Goal: Task Accomplishment & Management: Manage account settings

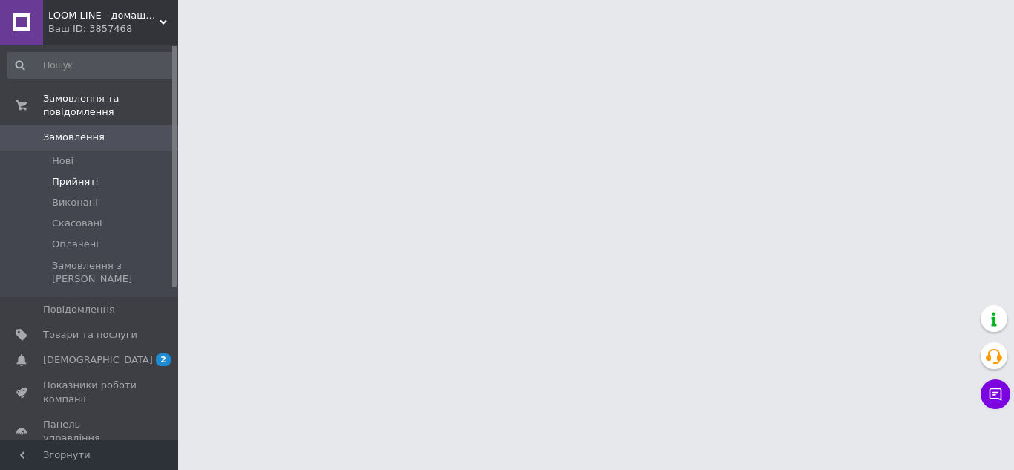
click at [76, 175] on span "Прийняті" at bounding box center [75, 181] width 46 height 13
click at [58, 175] on span "Прийняті" at bounding box center [75, 181] width 46 height 13
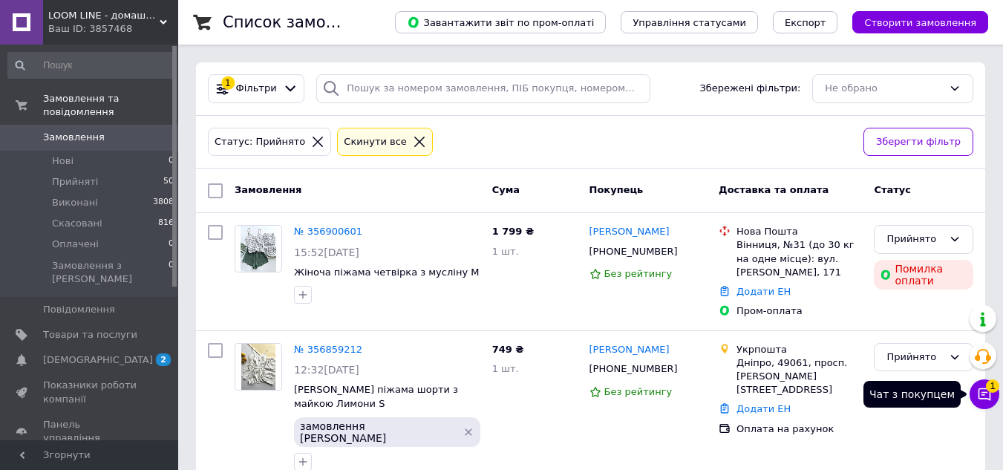
click at [984, 397] on icon at bounding box center [984, 394] width 15 height 15
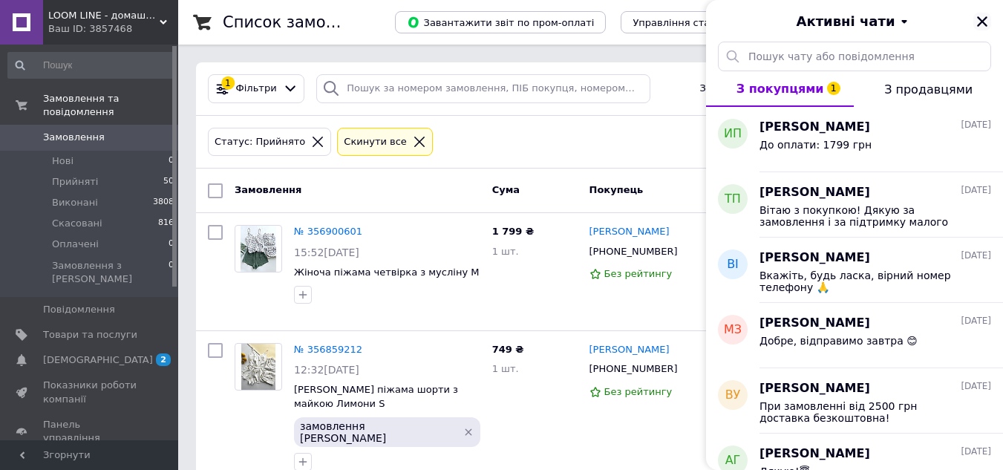
click at [982, 21] on icon "Закрити" at bounding box center [982, 21] width 10 height 10
